Goal: Navigation & Orientation: Find specific page/section

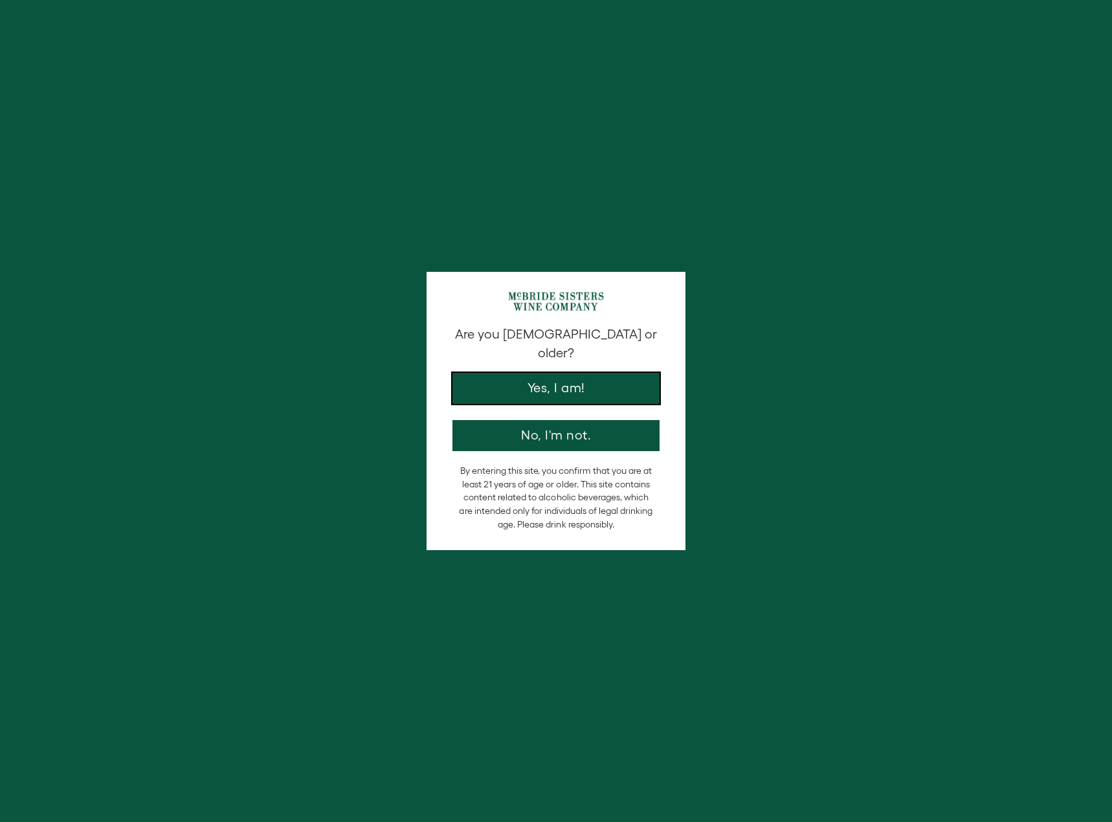
click at [595, 376] on button "Yes, I am!" at bounding box center [556, 388] width 207 height 31
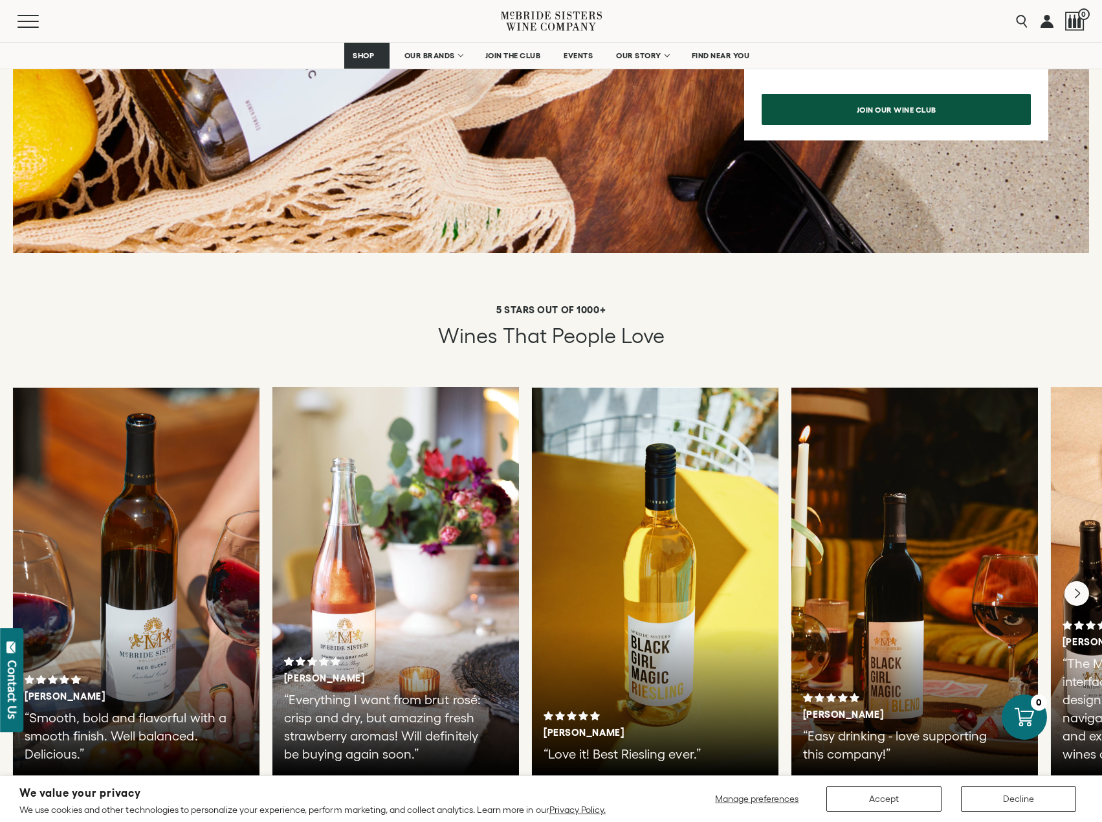
scroll to position [2072, 0]
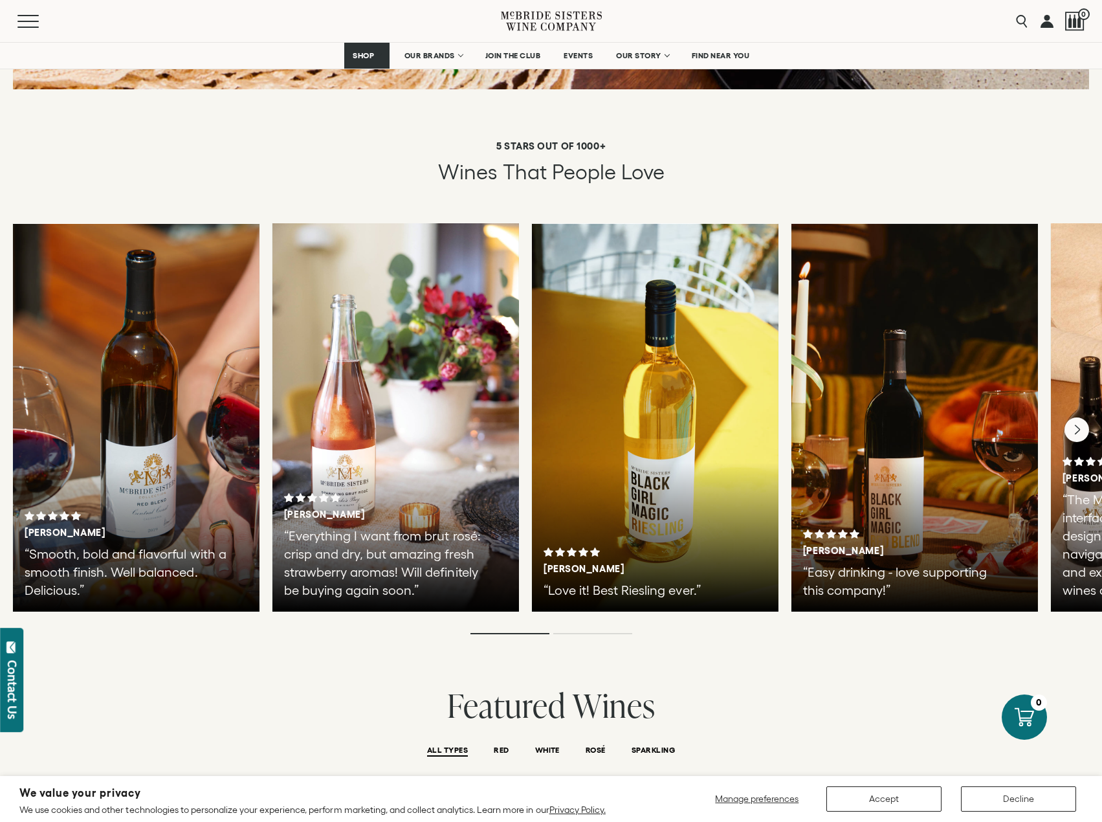
click at [647, 310] on div at bounding box center [655, 417] width 247 height 388
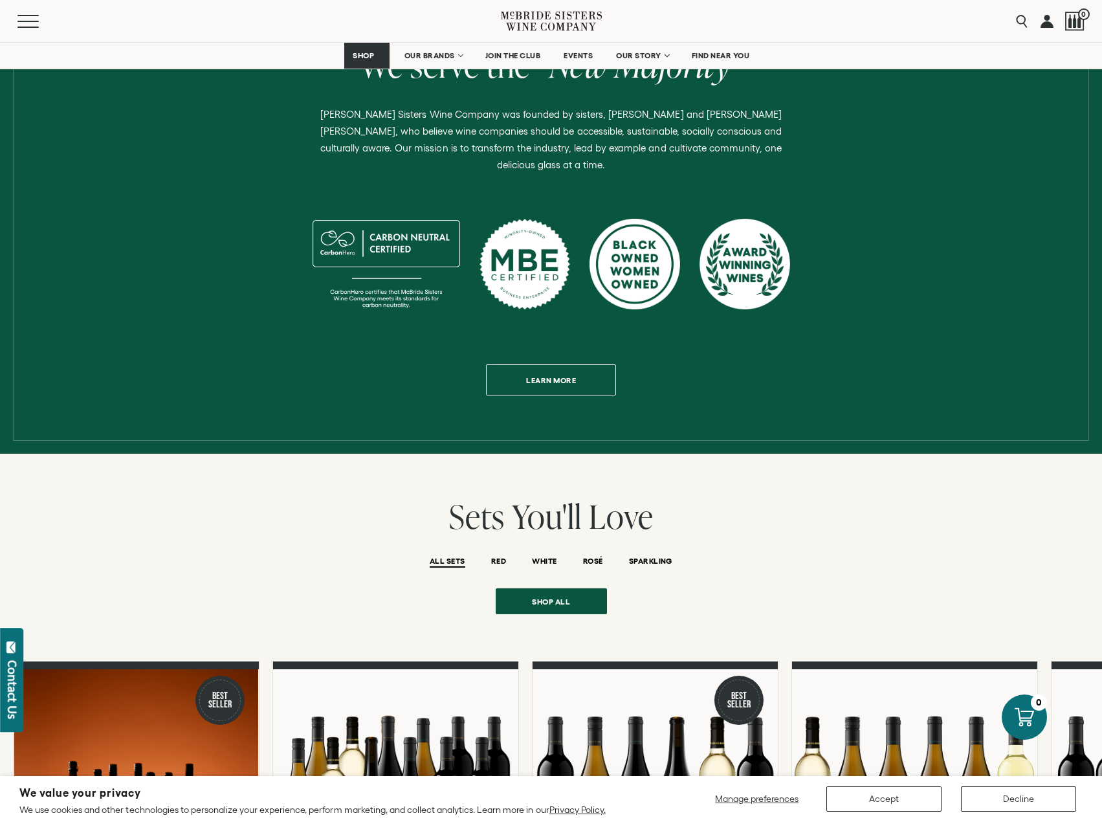
scroll to position [453, 0]
